Goal: Communication & Community: Answer question/provide support

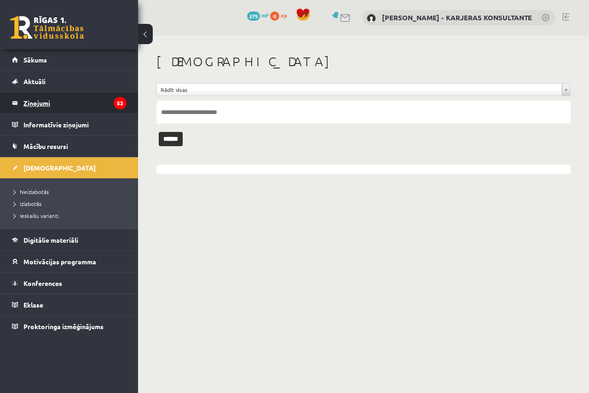
click at [37, 101] on legend "Ziņojumi 53" at bounding box center [74, 103] width 103 height 21
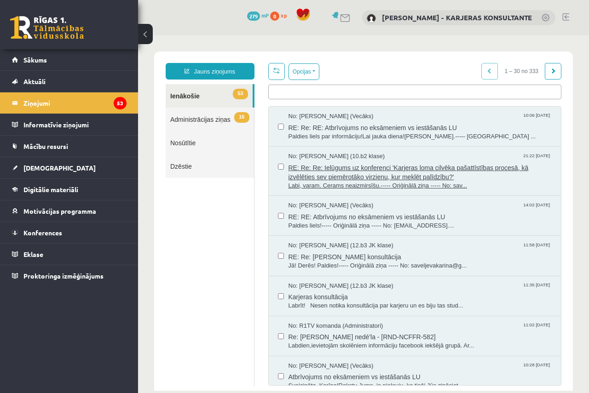
click at [309, 155] on span "No: [PERSON_NAME] (10.b2 klase)" at bounding box center [337, 156] width 97 height 9
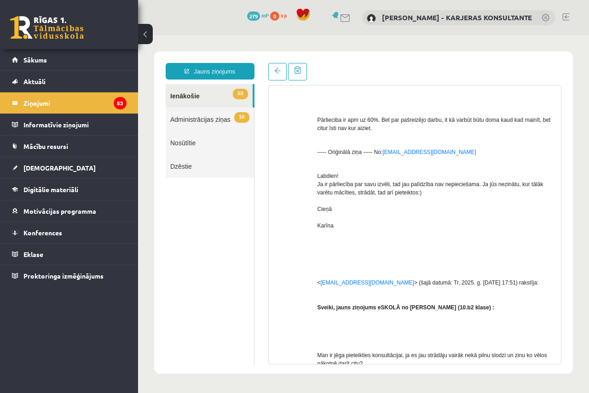
scroll to position [440, 0]
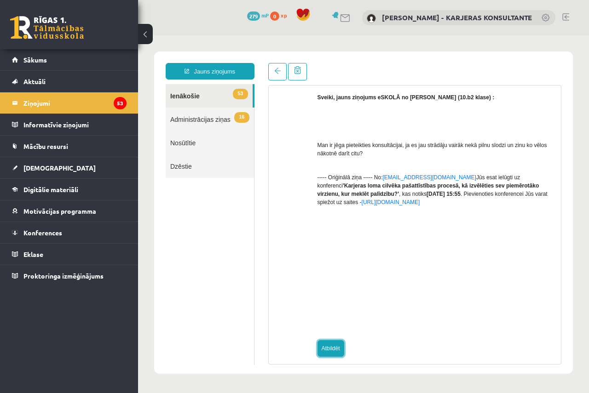
click at [333, 341] on link "Atbildēt" at bounding box center [331, 349] width 27 height 17
type input "**********"
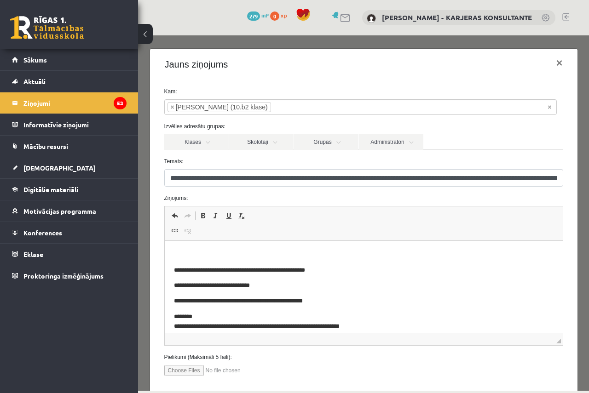
click at [180, 252] on p "Bagātinātā teksta redaktors, wiswyg-editor-47433988851240-1760371433-316" at bounding box center [364, 255] width 380 height 10
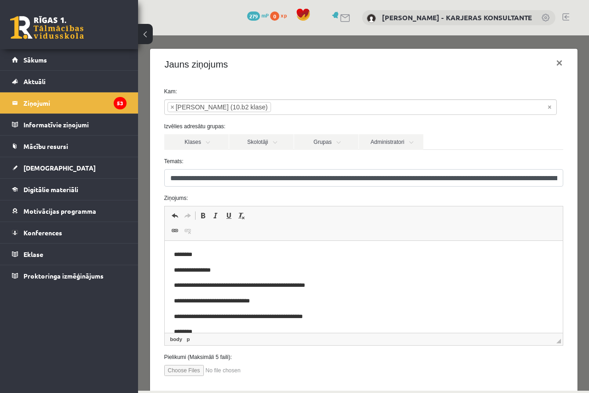
click at [220, 269] on p "**********" at bounding box center [357, 271] width 366 height 10
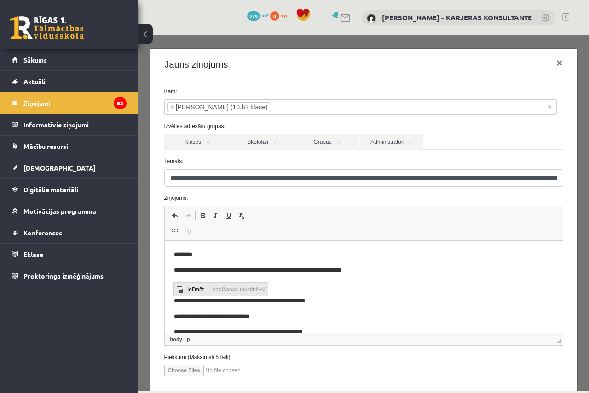
click at [194, 290] on span "Ielīmēt" at bounding box center [198, 289] width 26 height 13
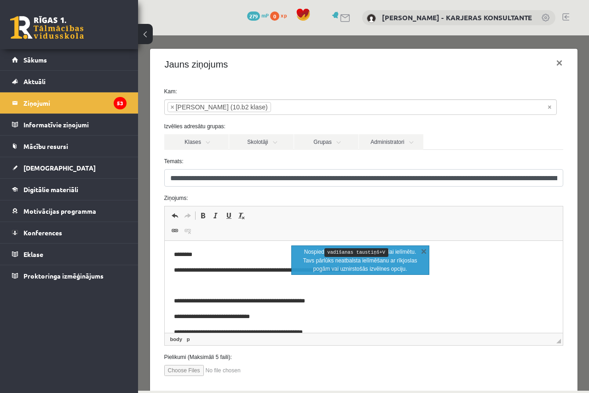
click at [180, 284] on p "Bagātinātā teksta redaktors, wiswyg-editor-47433988851240-1760371433-316" at bounding box center [364, 286] width 380 height 10
click at [175, 271] on p "**********" at bounding box center [357, 271] width 366 height 10
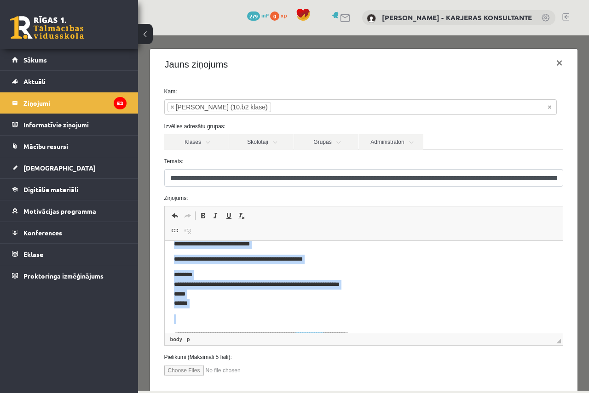
scroll to position [75, 0]
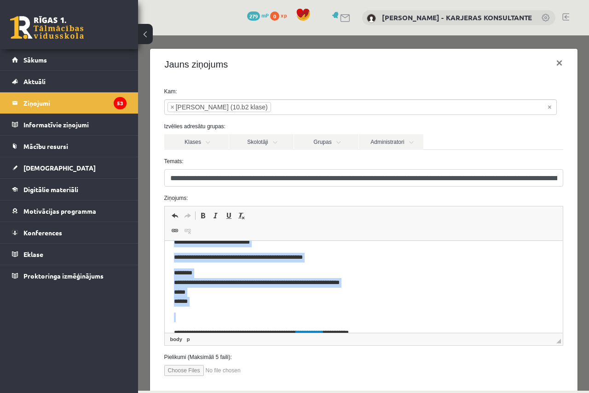
drag, startPoint x: 167, startPoint y: 298, endPoint x: 220, endPoint y: 308, distance: 53.8
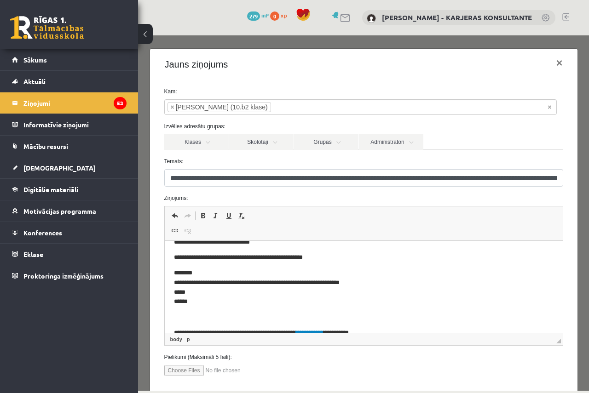
scroll to position [0, 0]
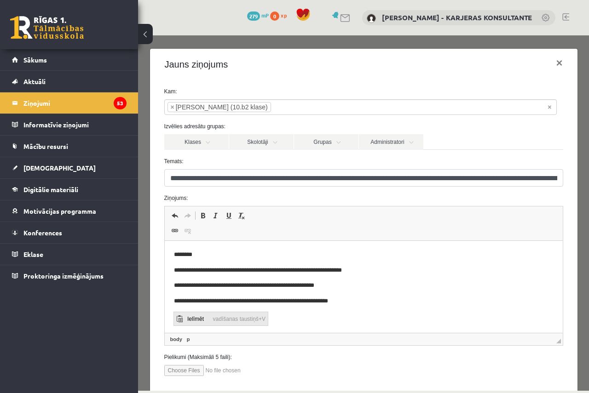
click at [198, 320] on span "Ielīmēt" at bounding box center [198, 318] width 26 height 13
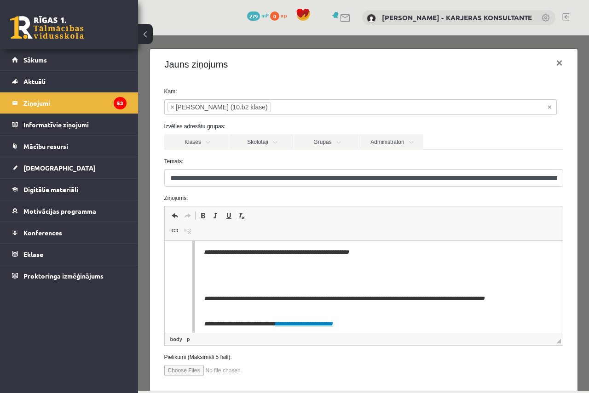
scroll to position [184, 0]
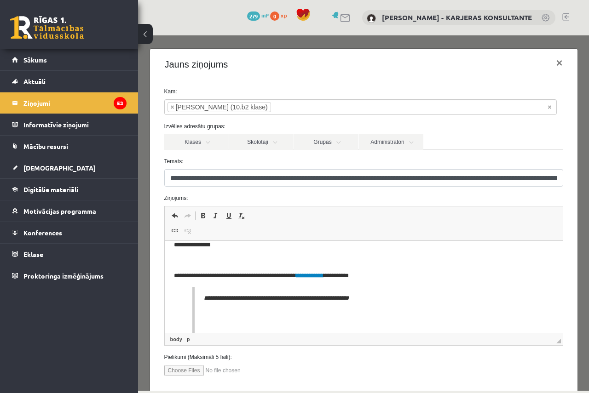
drag, startPoint x: 204, startPoint y: 294, endPoint x: 211, endPoint y: 338, distance: 45.2
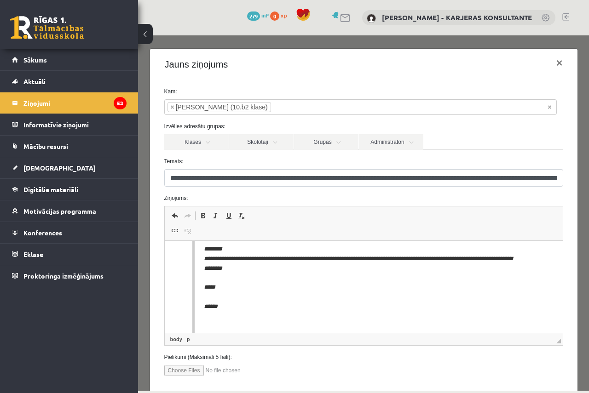
scroll to position [368, 0]
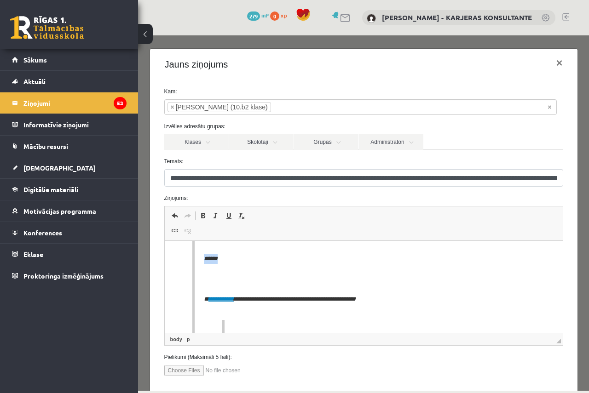
drag, startPoint x: 201, startPoint y: 263, endPoint x: 232, endPoint y: 263, distance: 31.3
click at [232, 263] on blockquote "**********" at bounding box center [363, 313] width 343 height 420
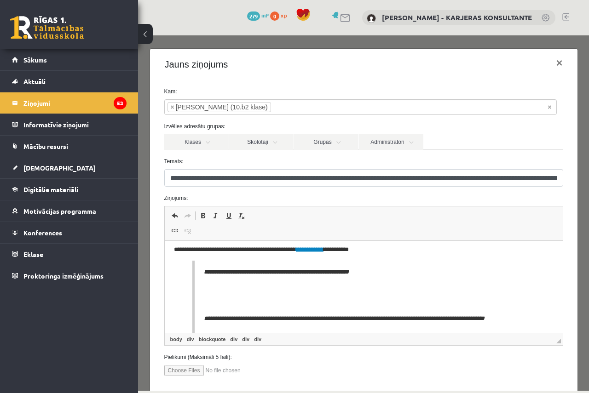
scroll to position [184, 0]
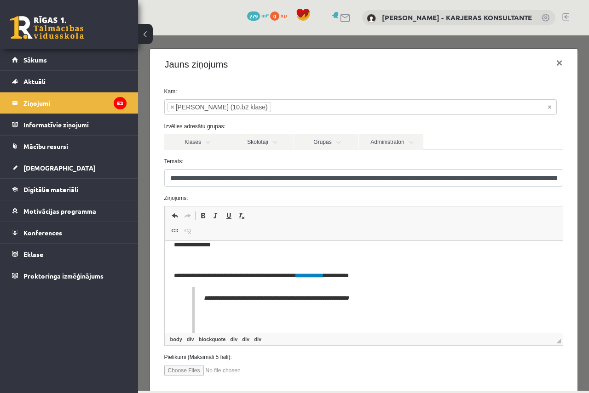
drag, startPoint x: 204, startPoint y: 295, endPoint x: 214, endPoint y: 315, distance: 22.6
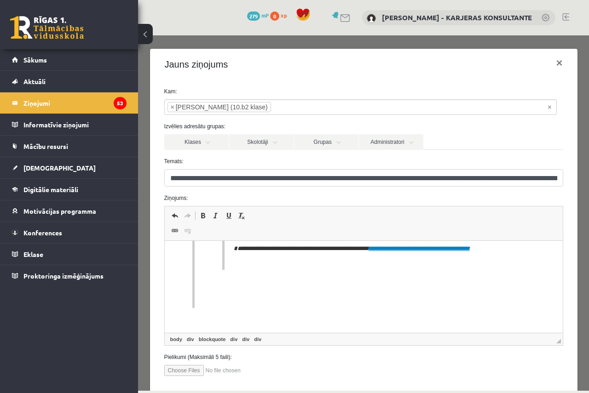
scroll to position [52, 0]
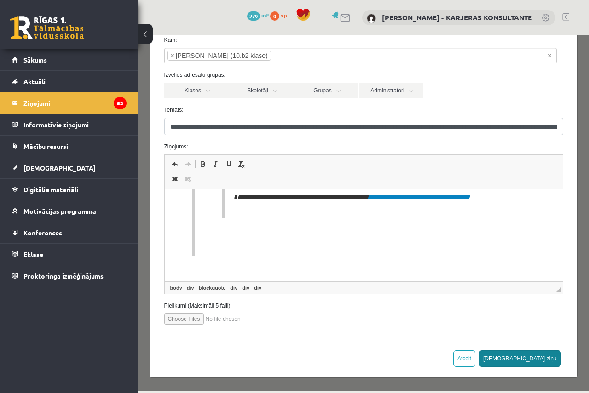
click at [533, 355] on button "[DEMOGRAPHIC_DATA] ziņu" at bounding box center [520, 359] width 82 height 17
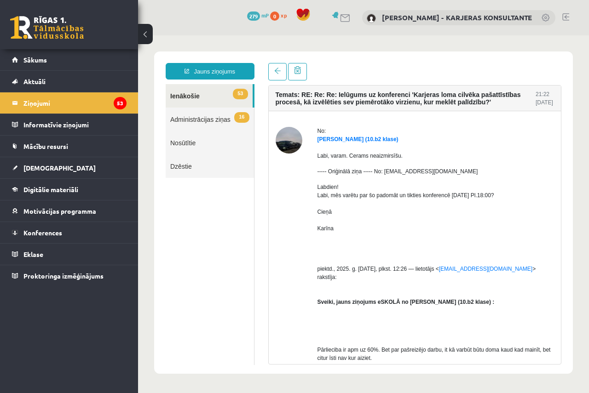
scroll to position [0, 0]
